Goal: Task Accomplishment & Management: Use online tool/utility

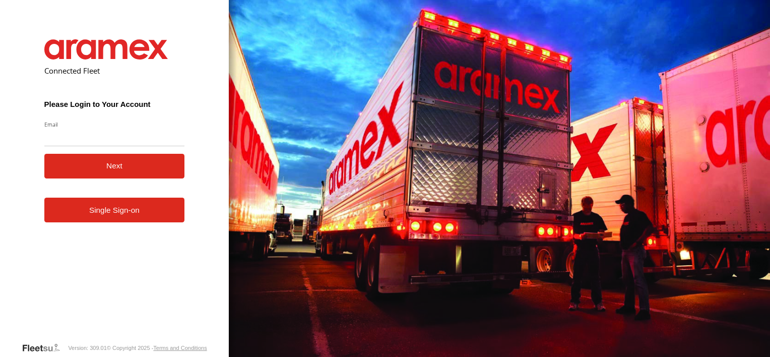
type input "**********"
click at [113, 172] on button "Next" at bounding box center [114, 166] width 141 height 25
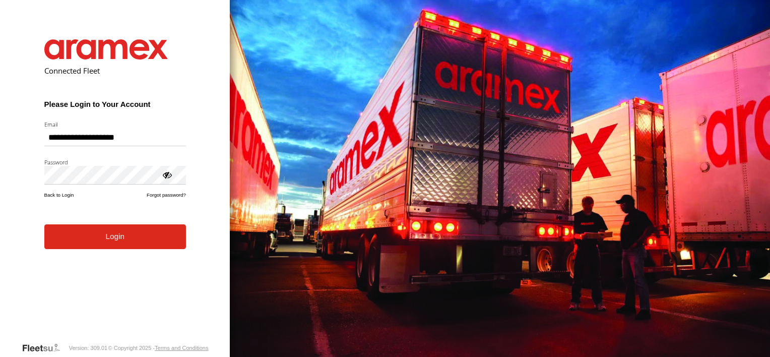
click at [127, 245] on button "Login" at bounding box center [115, 236] width 142 height 25
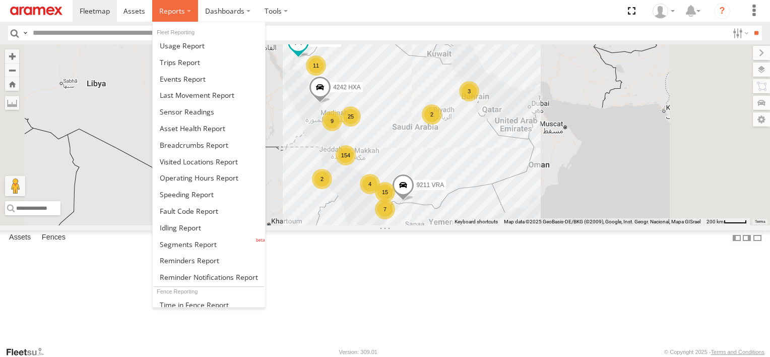
click at [175, 19] on label at bounding box center [175, 11] width 46 height 22
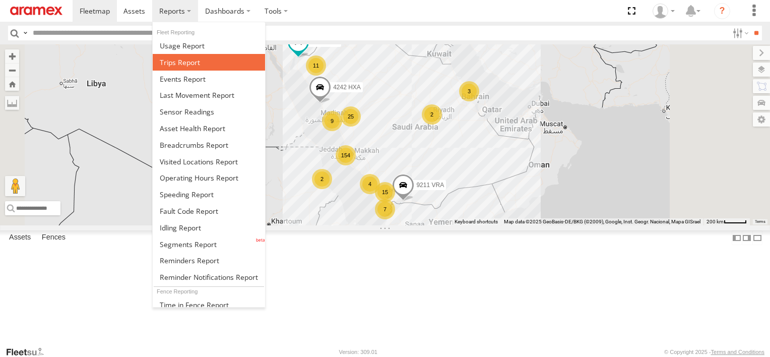
click at [174, 60] on span at bounding box center [180, 62] width 40 height 10
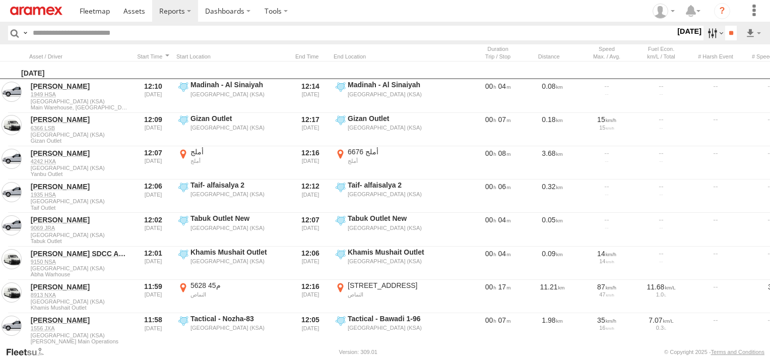
click at [704, 38] on label at bounding box center [715, 33] width 22 height 15
click at [0, 0] on label at bounding box center [0, 0] width 0 height 0
click at [0, 0] on span "Abha Warhouse" at bounding box center [0, 0] width 0 height 0
click at [0, 0] on div "[PERSON_NAME] - Logistics WH Jeddah" at bounding box center [0, 0] width 0 height 0
click at [0, 0] on span "Baha warehouse" at bounding box center [0, 0] width 0 height 0
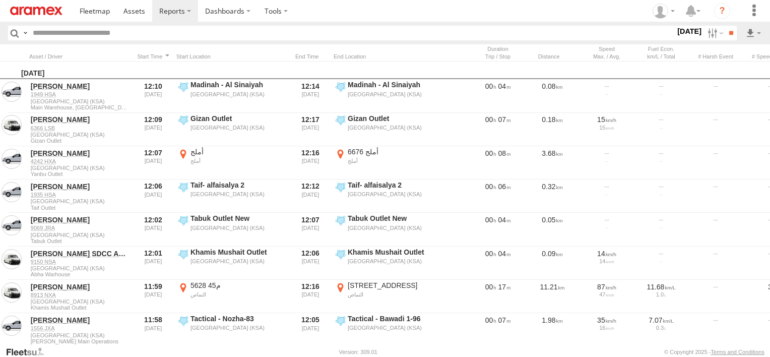
click at [0, 0] on span "Gizan Outlet" at bounding box center [0, 0] width 0 height 0
click at [0, 0] on span "Khamis Mushait Outlet" at bounding box center [0, 0] width 0 height 0
click at [0, 0] on span "Main Warehouse, [GEOGRAPHIC_DATA]" at bounding box center [0, 0] width 0 height 0
click at [0, 0] on span "Makkah Outlet" at bounding box center [0, 0] width 0 height 0
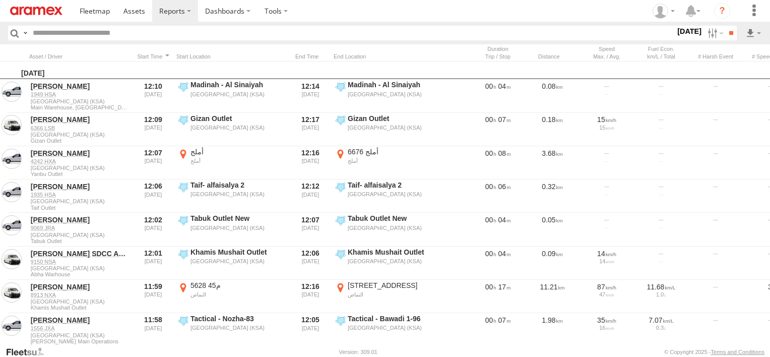
drag, startPoint x: 44, startPoint y: 271, endPoint x: 37, endPoint y: 272, distance: 7.2
click at [0, 0] on span "Makkah Outlet" at bounding box center [0, 0] width 0 height 0
click at [0, 0] on span "Najran" at bounding box center [0, 0] width 0 height 0
click at [0, 0] on div "Qunfuda" at bounding box center [0, 0] width 0 height 0
click at [0, 0] on span "Qunfuda" at bounding box center [0, 0] width 0 height 0
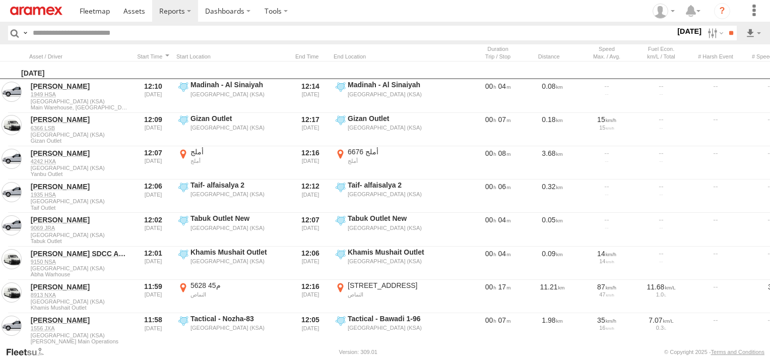
click at [0, 0] on div "Tabuk Outlet" at bounding box center [0, 0] width 0 height 0
click at [0, 0] on span "Tabuk Outlet" at bounding box center [0, 0] width 0 height 0
click at [0, 0] on span "Taif Outlet" at bounding box center [0, 0] width 0 height 0
click at [0, 0] on span "Yanbu Outlet" at bounding box center [0, 0] width 0 height 0
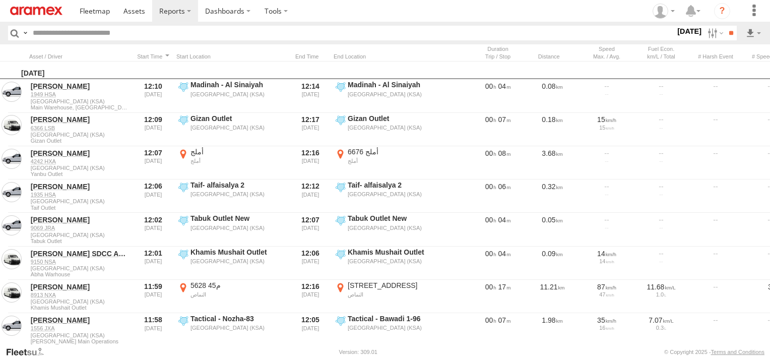
click at [0, 0] on span "Yanbu Outlet" at bounding box center [0, 0] width 0 height 0
click at [732, 33] on input "**" at bounding box center [732, 33] width 12 height 15
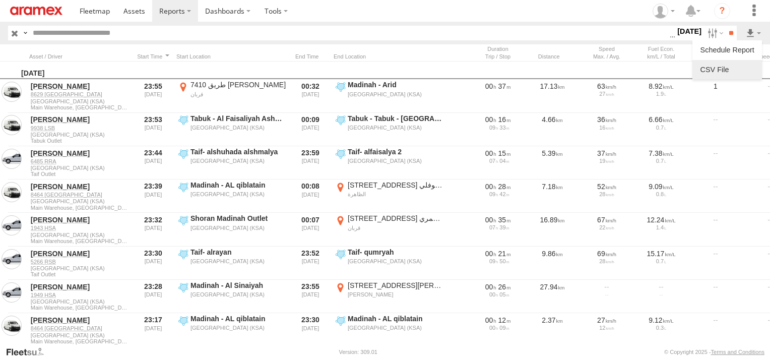
click at [741, 63] on link at bounding box center [728, 69] width 62 height 15
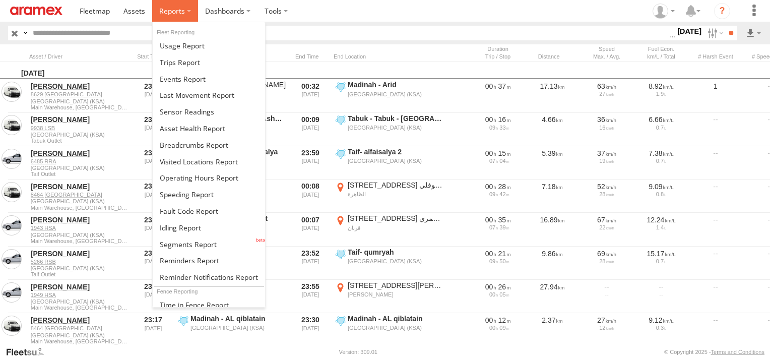
click at [176, 5] on label at bounding box center [175, 11] width 46 height 22
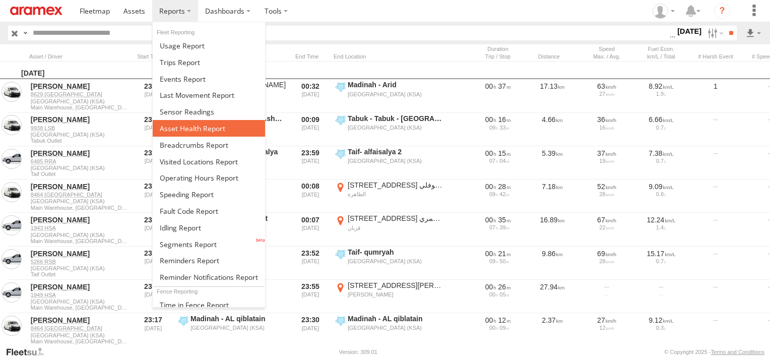
click at [178, 126] on span at bounding box center [193, 129] width 66 height 10
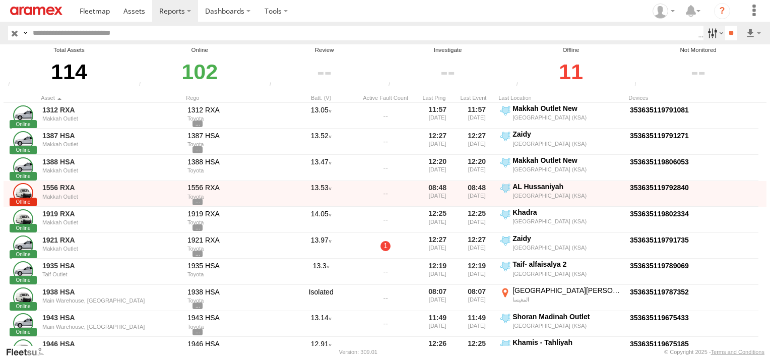
drag, startPoint x: 0, startPoint y: 0, endPoint x: 705, endPoint y: 29, distance: 705.5
click at [705, 29] on label at bounding box center [715, 33] width 22 height 15
click at [0, 0] on span "Review" at bounding box center [0, 0] width 0 height 0
click at [0, 0] on span "Investigate" at bounding box center [0, 0] width 0 height 0
click at [0, 0] on span "Offline" at bounding box center [0, 0] width 0 height 0
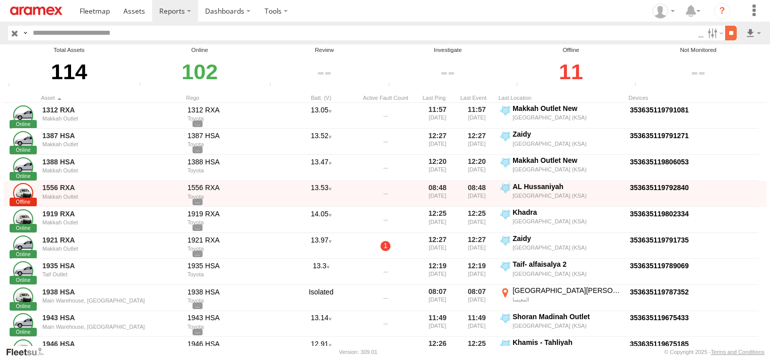
click at [726, 29] on input "**" at bounding box center [732, 33] width 12 height 15
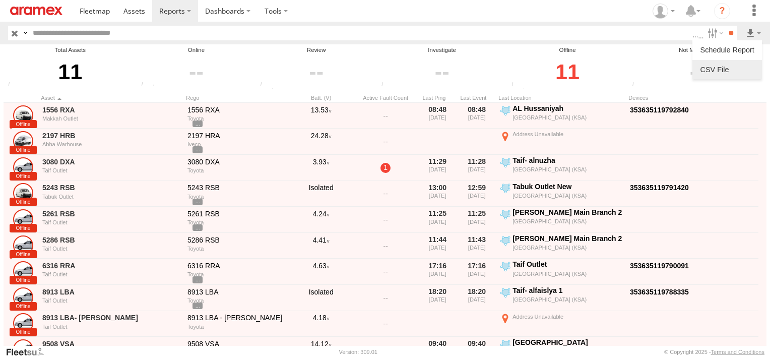
click at [747, 67] on link at bounding box center [728, 69] width 62 height 15
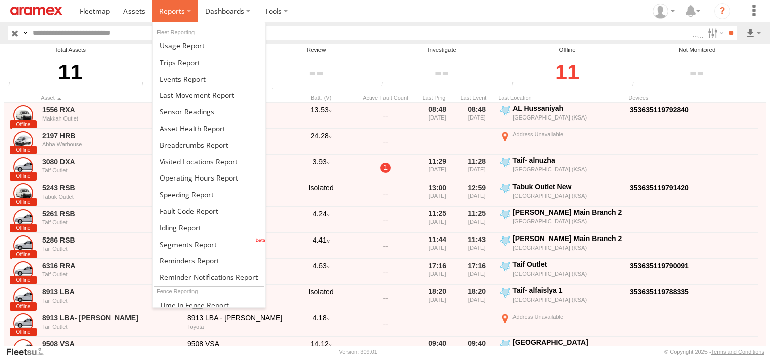
click at [172, 17] on label at bounding box center [175, 11] width 46 height 22
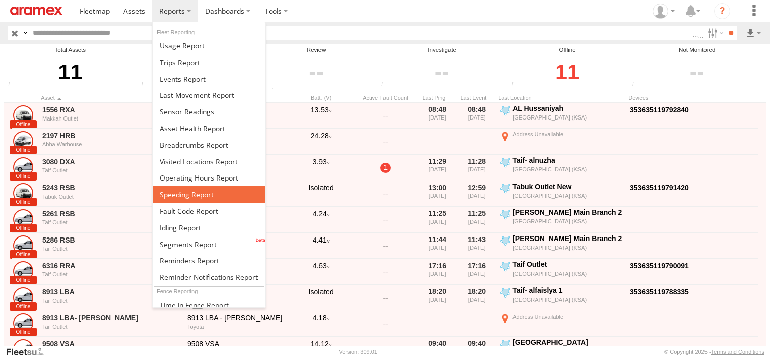
click at [192, 192] on span at bounding box center [187, 195] width 54 height 10
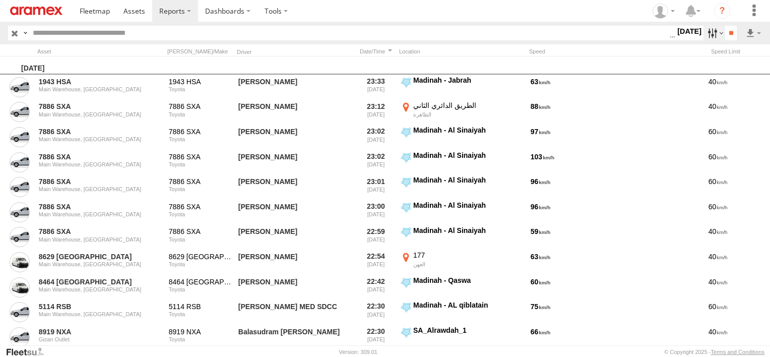
click at [704, 31] on label at bounding box center [715, 33] width 22 height 15
click at [754, 67] on link at bounding box center [728, 69] width 62 height 15
click at [712, 35] on label at bounding box center [715, 33] width 22 height 15
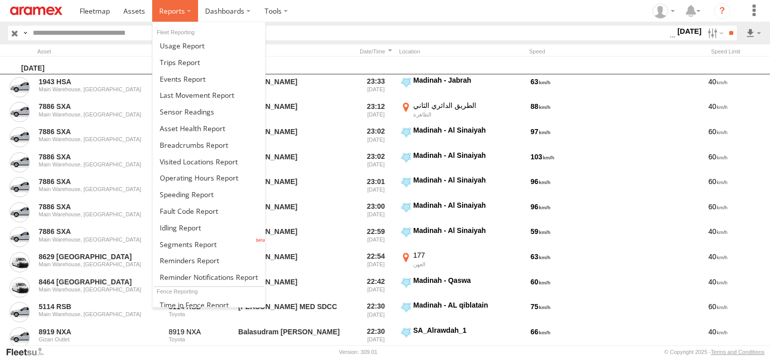
click at [163, 18] on label at bounding box center [175, 11] width 46 height 22
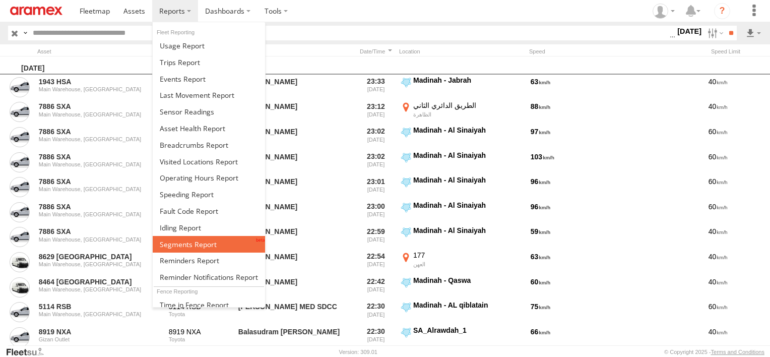
click at [189, 244] on span at bounding box center [188, 244] width 57 height 10
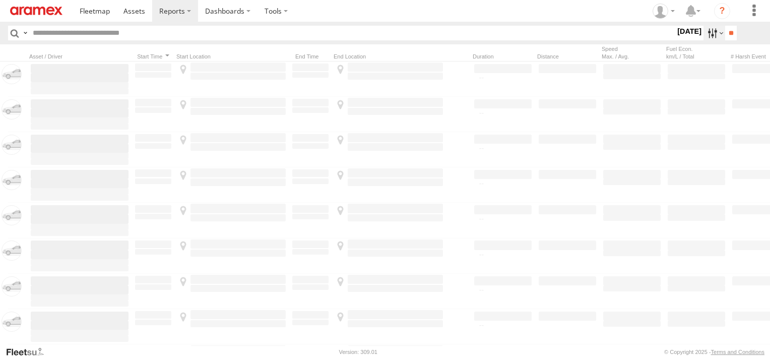
click at [711, 34] on label at bounding box center [715, 33] width 22 height 15
click at [0, 0] on label at bounding box center [0, 0] width 0 height 0
click at [0, 0] on div "Abha Warhouse" at bounding box center [0, 0] width 0 height 0
click at [0, 0] on span "Abha Warhouse" at bounding box center [0, 0] width 0 height 0
click at [0, 0] on span "Baha warehouse" at bounding box center [0, 0] width 0 height 0
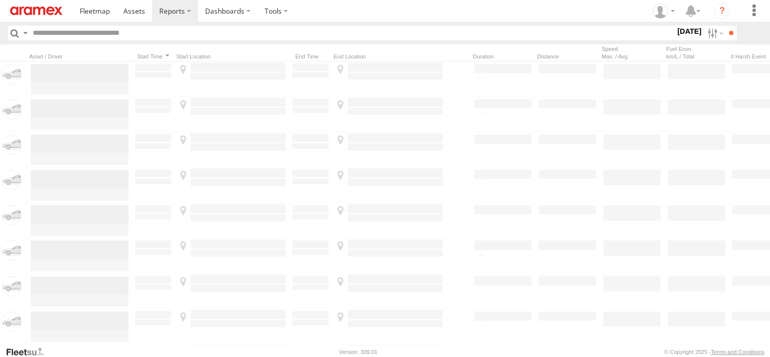
click at [0, 0] on span "Gizan Outlet" at bounding box center [0, 0] width 0 height 0
click at [0, 0] on span "Khamis Mushait Outlet" at bounding box center [0, 0] width 0 height 0
click at [0, 0] on span "Main Warehouse, [GEOGRAPHIC_DATA]" at bounding box center [0, 0] width 0 height 0
click at [0, 0] on span "Makkah Outlet" at bounding box center [0, 0] width 0 height 0
click at [0, 0] on span "Najran" at bounding box center [0, 0] width 0 height 0
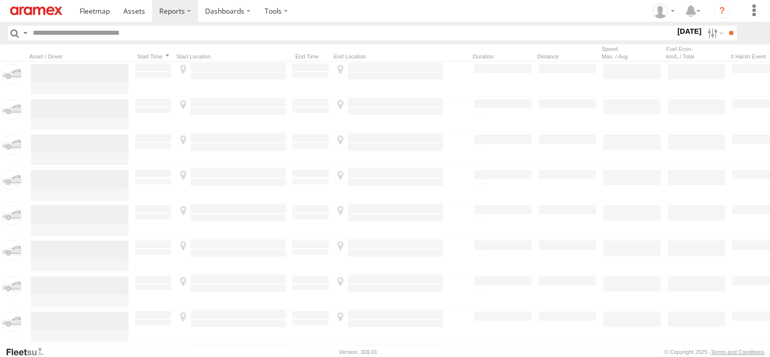
click at [0, 0] on span "Qunfuda" at bounding box center [0, 0] width 0 height 0
click at [0, 0] on span "Tabuk Outlet" at bounding box center [0, 0] width 0 height 0
click at [0, 0] on span "Taif Outlet" at bounding box center [0, 0] width 0 height 0
click at [0, 0] on span "Yanbu Outlet" at bounding box center [0, 0] width 0 height 0
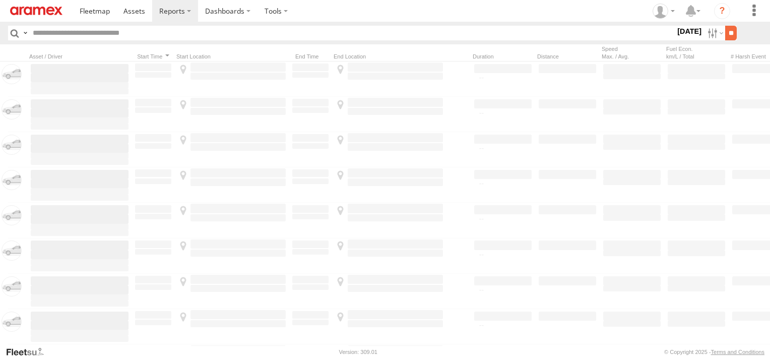
click at [727, 32] on input "**" at bounding box center [732, 33] width 12 height 15
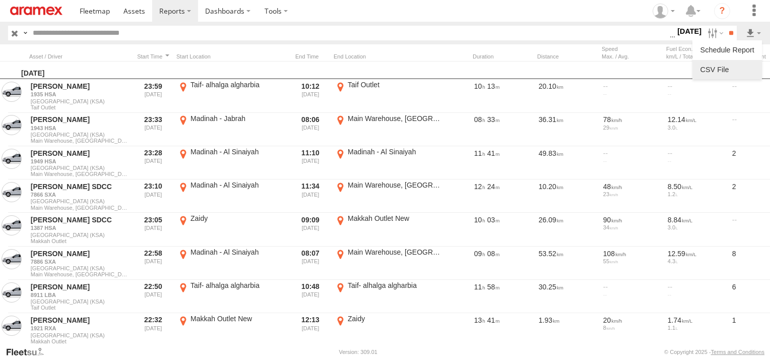
click at [747, 72] on link at bounding box center [728, 69] width 62 height 15
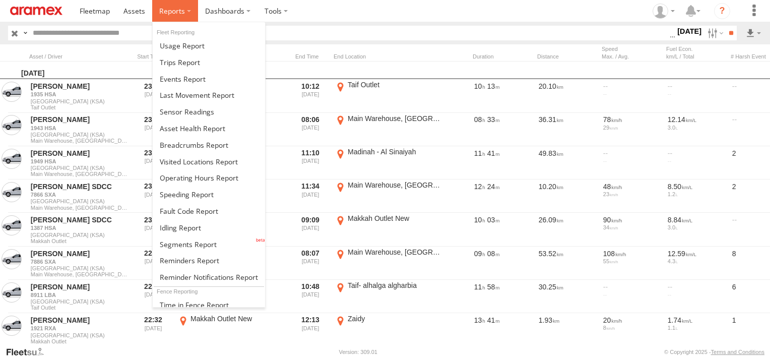
click at [180, 7] on span at bounding box center [172, 11] width 26 height 10
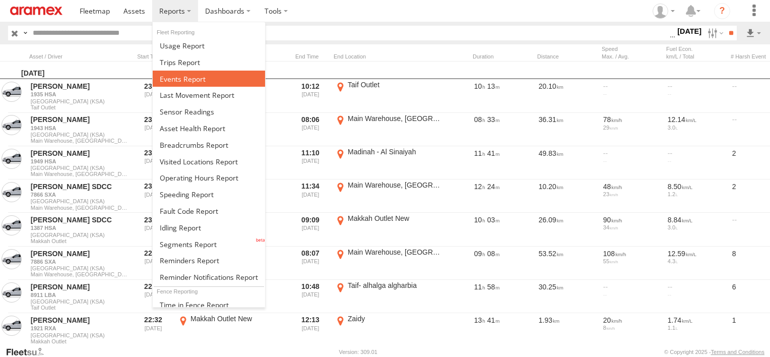
click at [200, 83] on link at bounding box center [209, 79] width 112 height 17
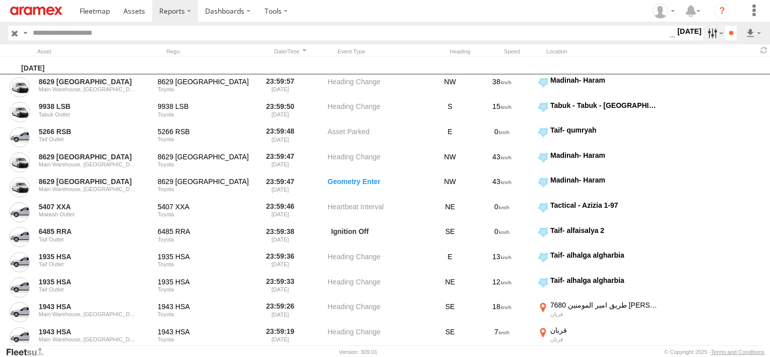
click at [704, 31] on label at bounding box center [715, 33] width 22 height 15
click at [0, 0] on span "Forward Collision Warning" at bounding box center [0, 0] width 0 height 0
click at [0, 0] on span "Potential Roll Over" at bounding box center [0, 0] width 0 height 0
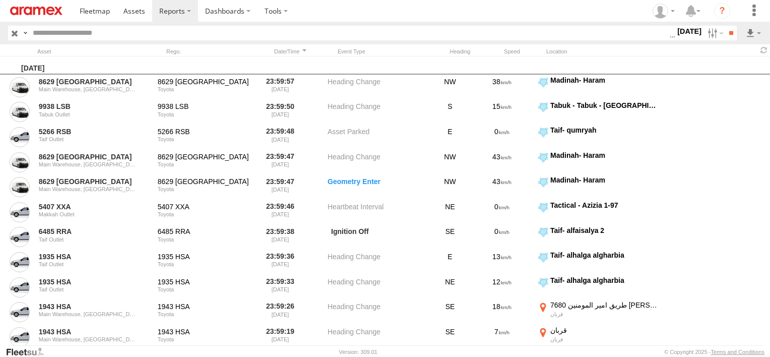
click at [0, 0] on span "External Power Lost" at bounding box center [0, 0] width 0 height 0
click at [726, 27] on input "**" at bounding box center [732, 33] width 12 height 15
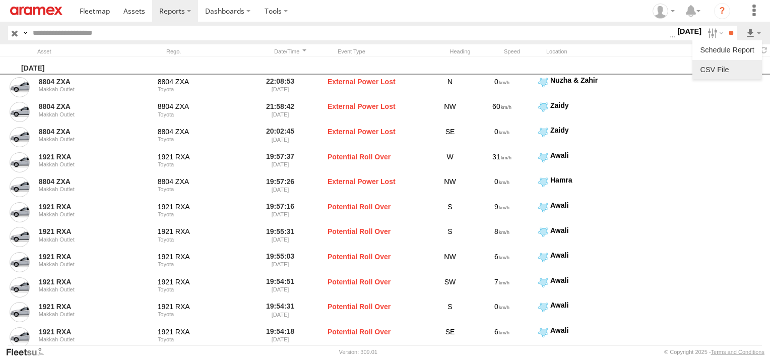
click at [742, 68] on link at bounding box center [728, 69] width 62 height 15
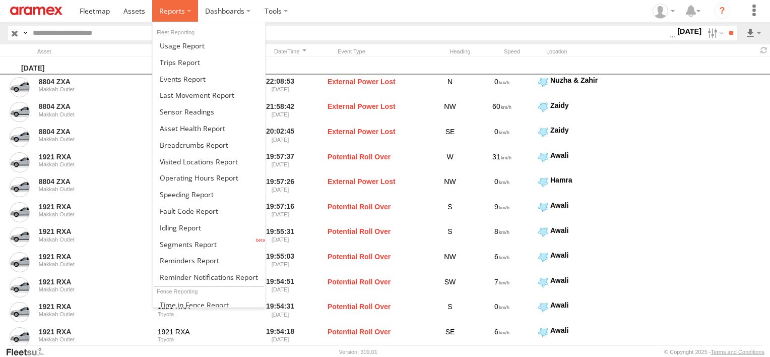
click at [184, 14] on span at bounding box center [172, 11] width 26 height 10
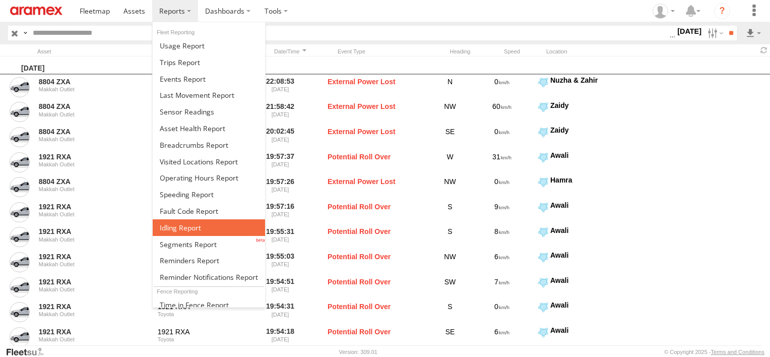
click at [182, 226] on span at bounding box center [180, 228] width 41 height 10
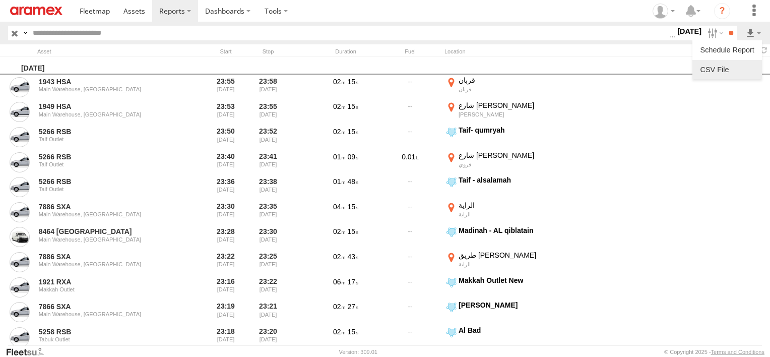
click at [744, 62] on ul at bounding box center [728, 59] width 70 height 39
click at [742, 65] on link at bounding box center [728, 69] width 62 height 15
